Goal: Book appointment/travel/reservation

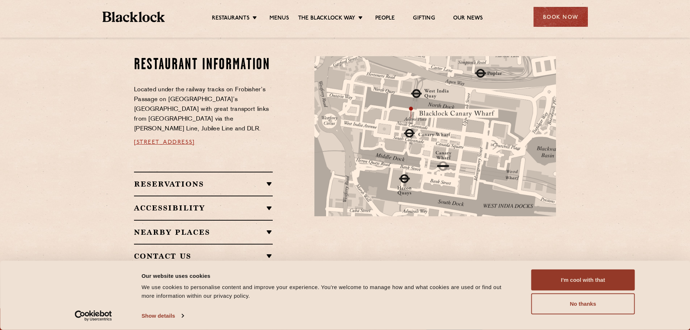
scroll to position [362, 0]
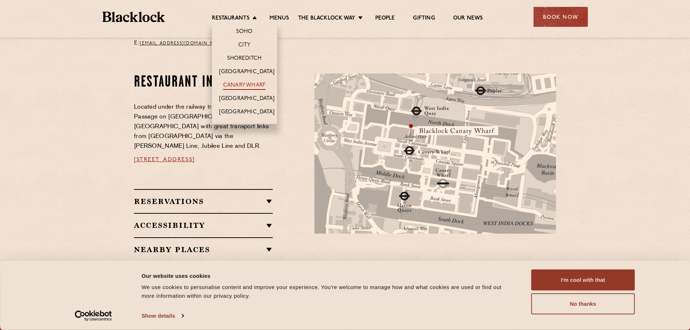
click at [251, 85] on link "Canary Wharf" at bounding box center [244, 86] width 42 height 8
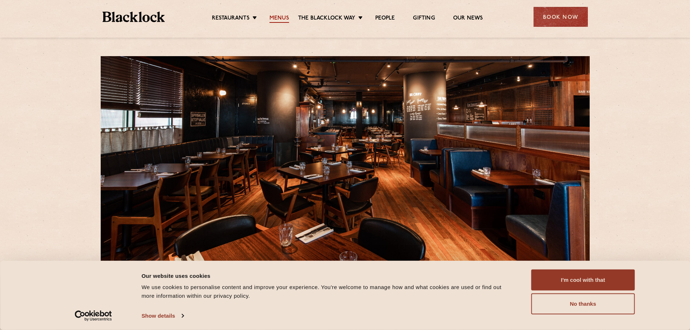
click at [275, 17] on link "Menus" at bounding box center [279, 19] width 20 height 8
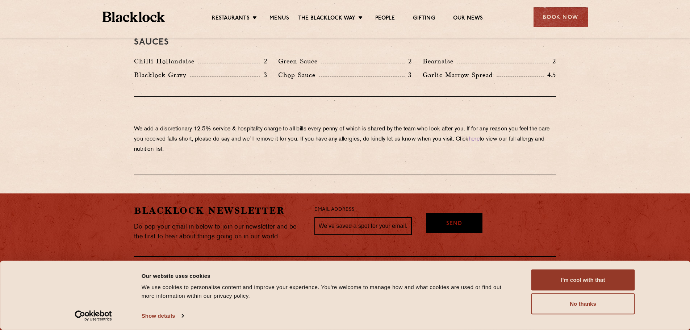
scroll to position [1232, 0]
click at [591, 275] on button "I'm cool with that" at bounding box center [583, 279] width 104 height 21
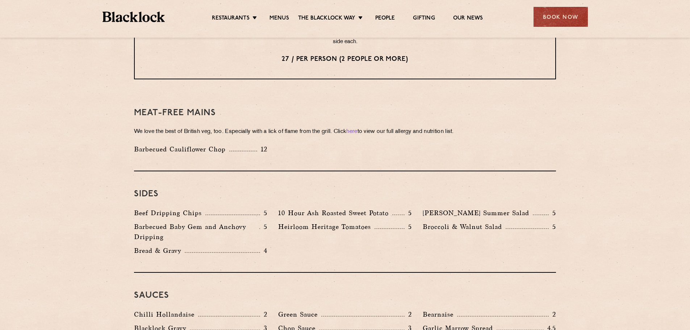
scroll to position [833, 0]
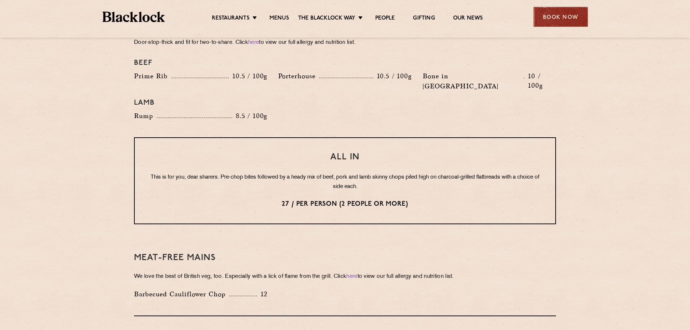
click at [568, 18] on div "Book Now" at bounding box center [561, 17] width 54 height 20
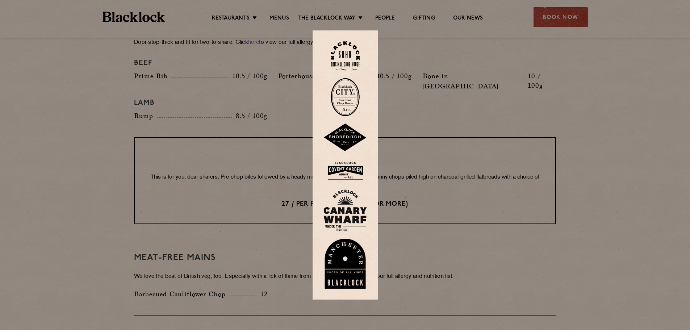
click at [348, 213] on img at bounding box center [344, 210] width 43 height 42
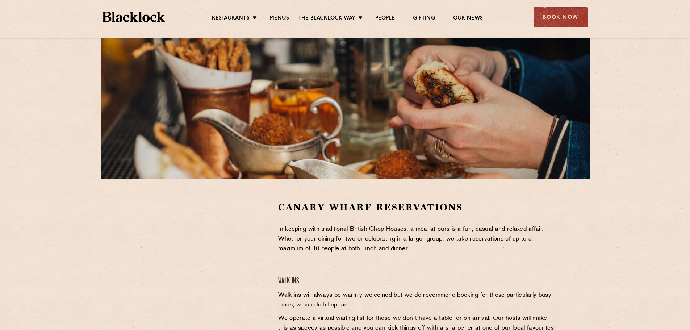
scroll to position [109, 0]
